Goal: Obtain resource: Obtain resource

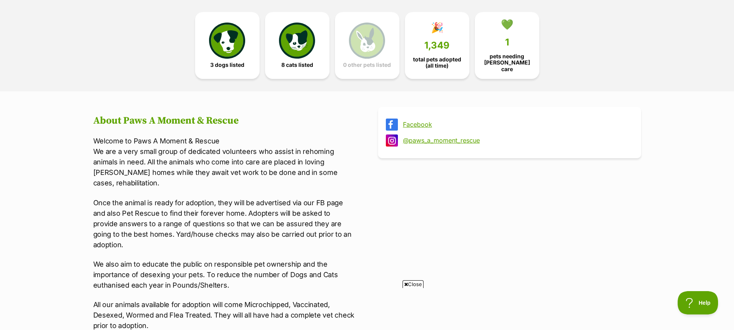
scroll to position [206, 0]
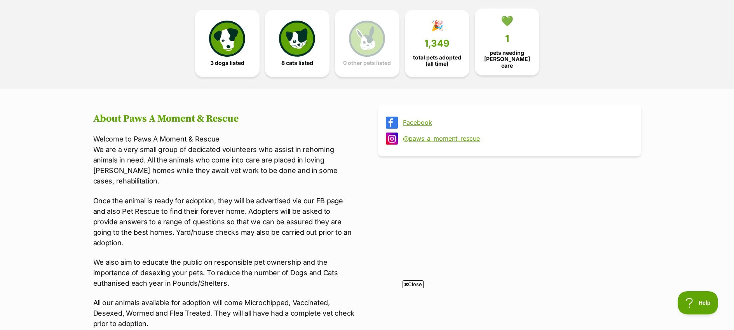
click at [499, 53] on span "pets needing [PERSON_NAME] care" at bounding box center [506, 59] width 51 height 19
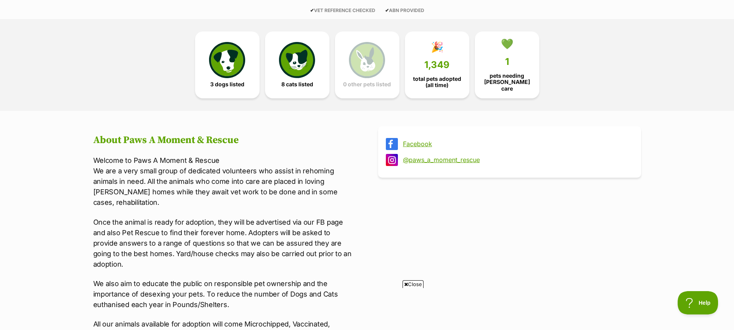
scroll to position [182, 0]
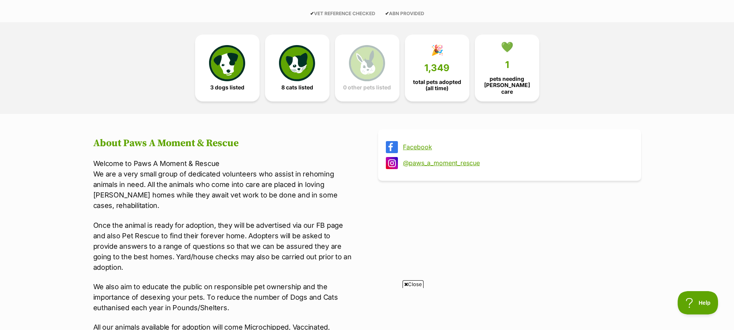
click at [413, 143] on link "Facebook" at bounding box center [516, 146] width 227 height 7
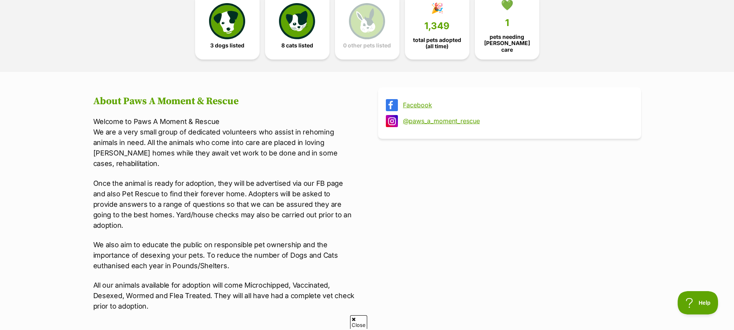
scroll to position [231, 0]
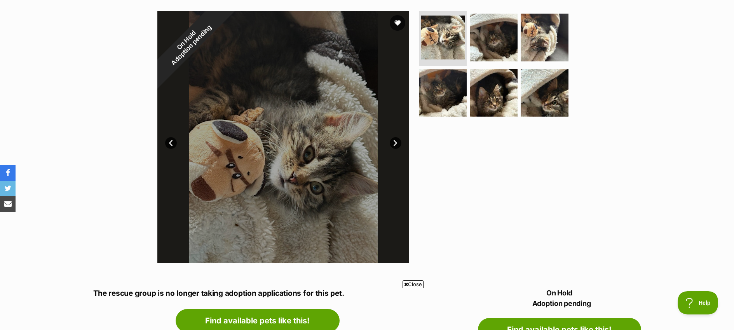
scroll to position [151, 0]
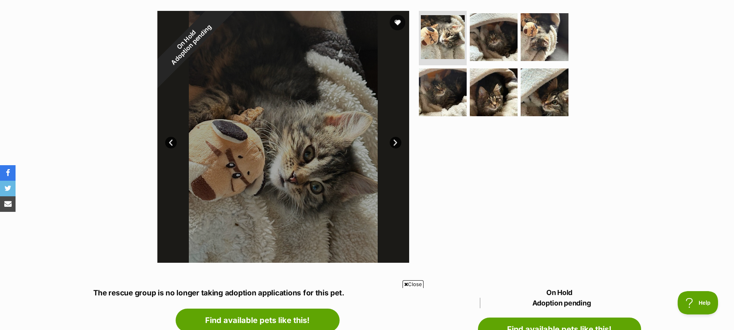
click at [396, 137] on link "Next" at bounding box center [396, 143] width 12 height 12
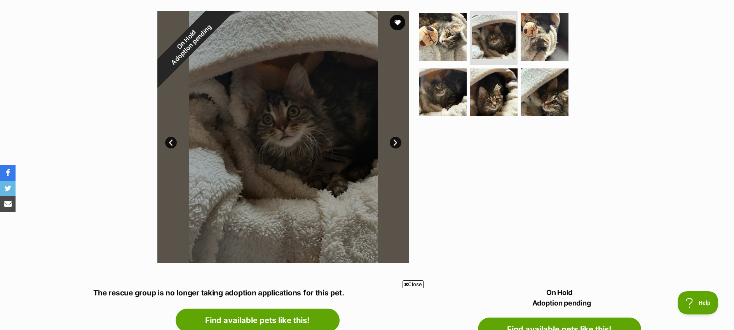
click at [396, 138] on link "Next" at bounding box center [396, 143] width 12 height 12
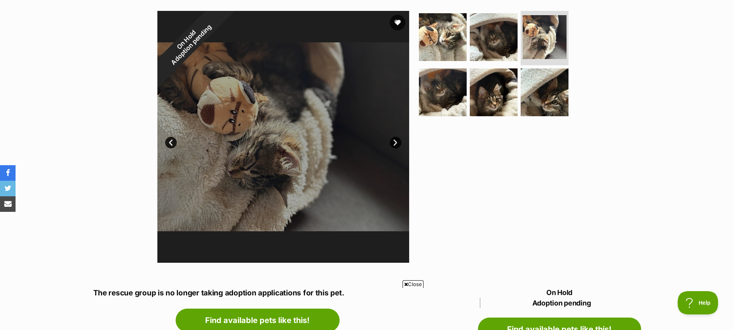
click at [396, 138] on link "Next" at bounding box center [396, 143] width 12 height 12
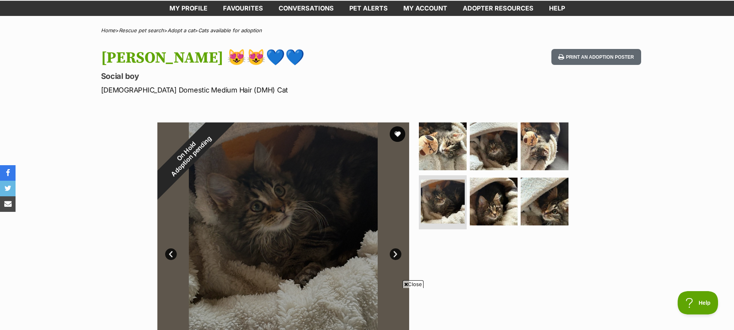
scroll to position [0, 0]
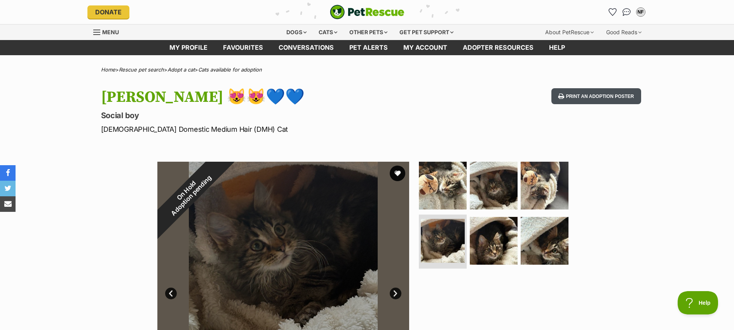
click at [600, 93] on button "Print an adoption poster" at bounding box center [595, 96] width 89 height 16
